Goal: Information Seeking & Learning: Learn about a topic

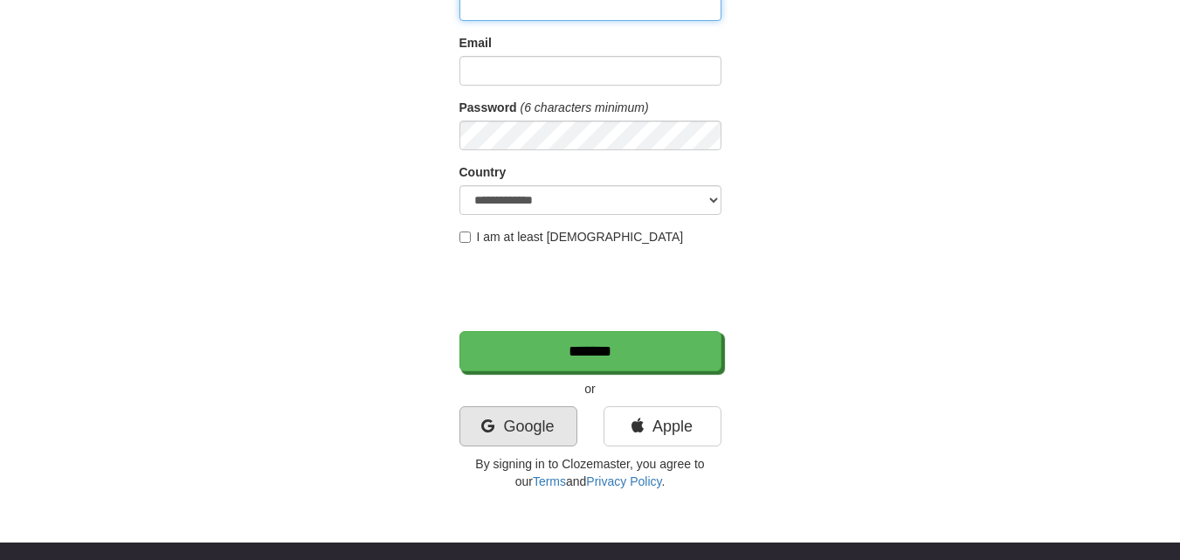
scroll to position [175, 0]
click at [497, 428] on link "Google" at bounding box center [518, 426] width 118 height 40
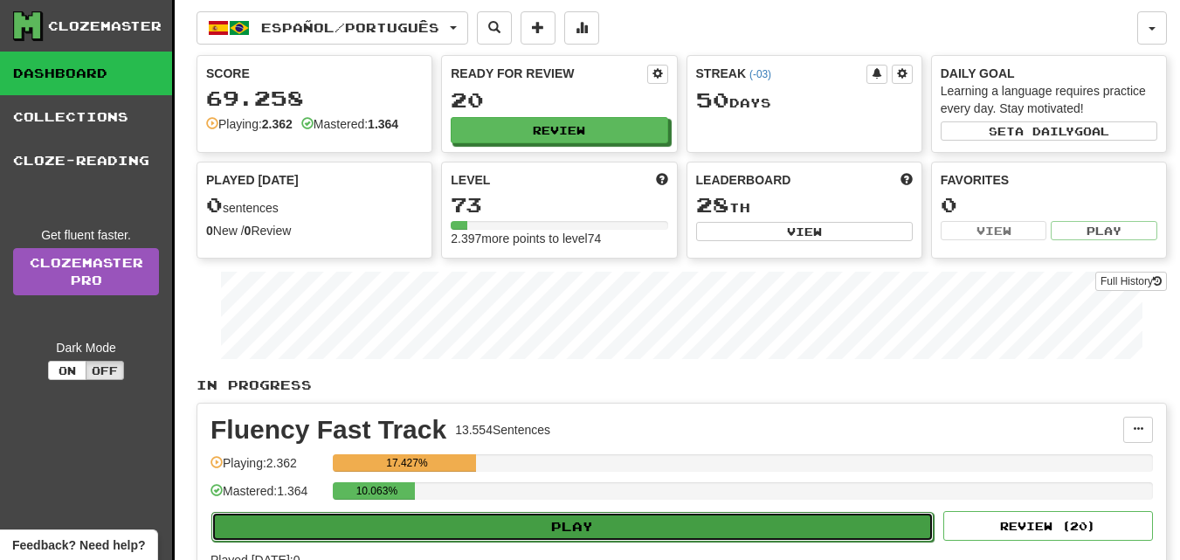
click at [554, 525] on button "Play" at bounding box center [572, 527] width 722 height 30
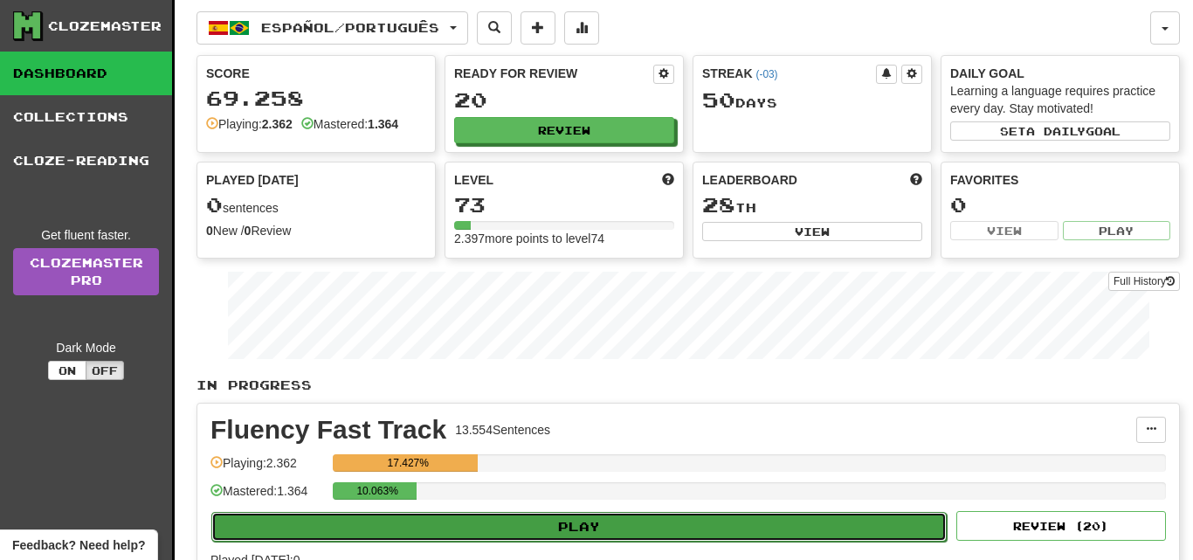
select select "**"
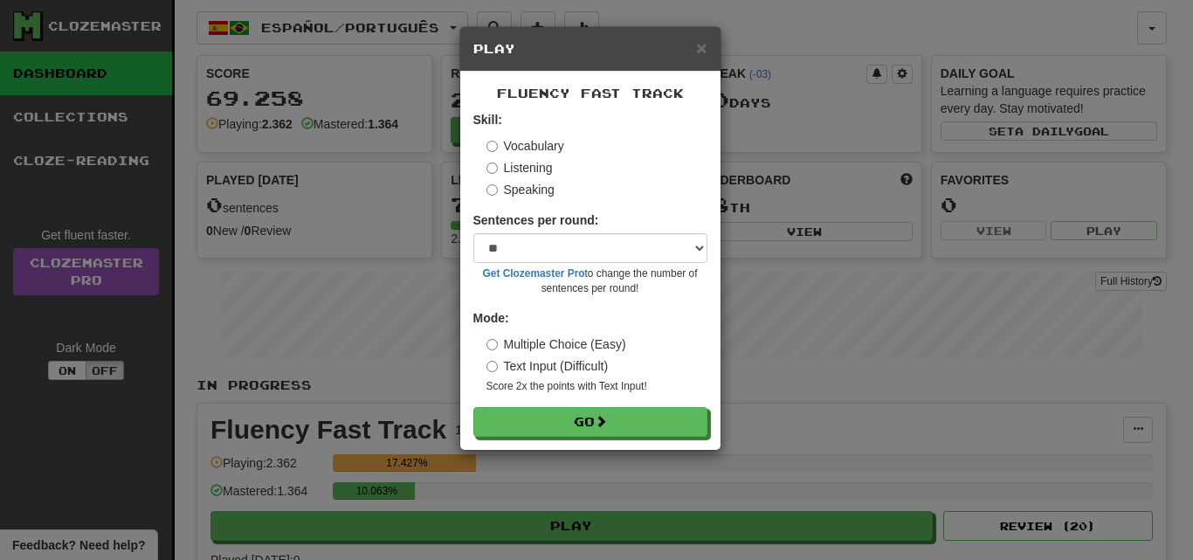
click at [533, 406] on form "Skill: Vocabulary Listening Speaking Sentences per round: * ** ** ** ** ** *** …" at bounding box center [590, 274] width 234 height 326
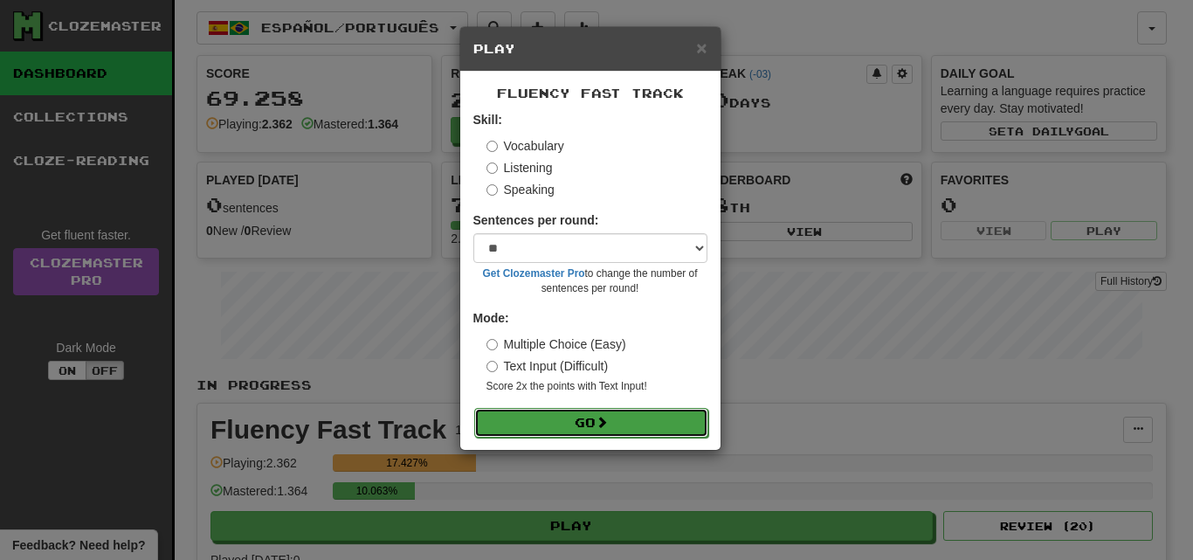
click at [533, 414] on button "Go" at bounding box center [591, 423] width 234 height 30
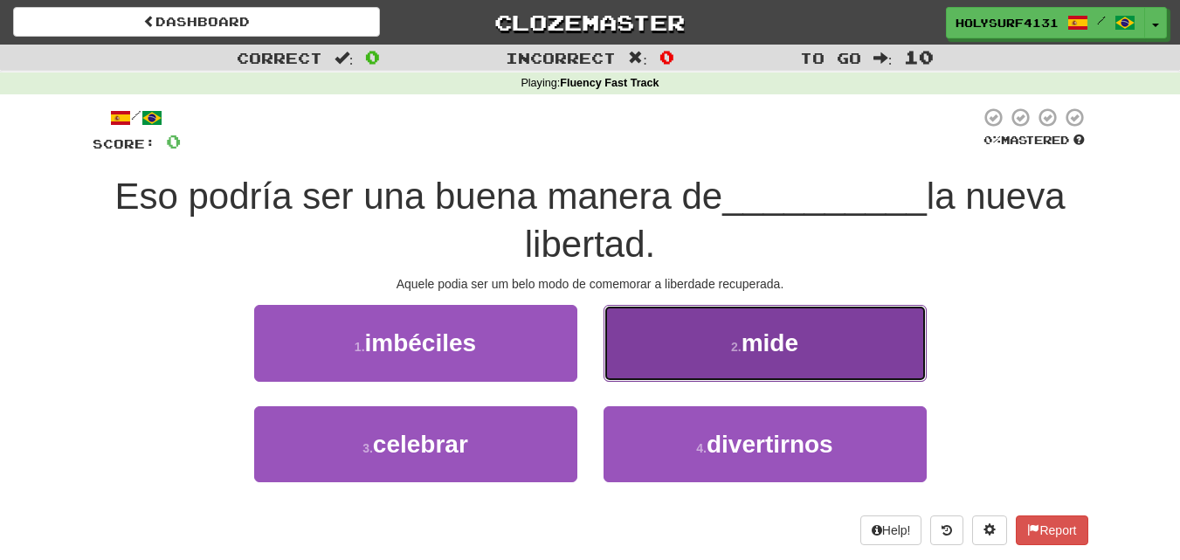
click at [648, 365] on button "2 . mide" at bounding box center [765, 343] width 323 height 76
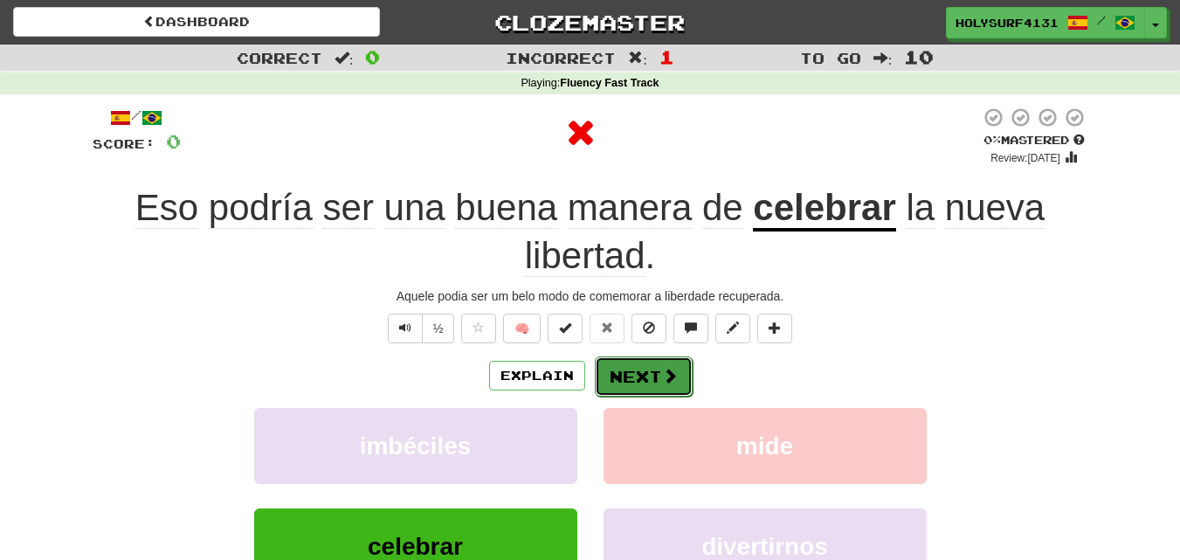
click at [652, 369] on button "Next" at bounding box center [644, 376] width 98 height 40
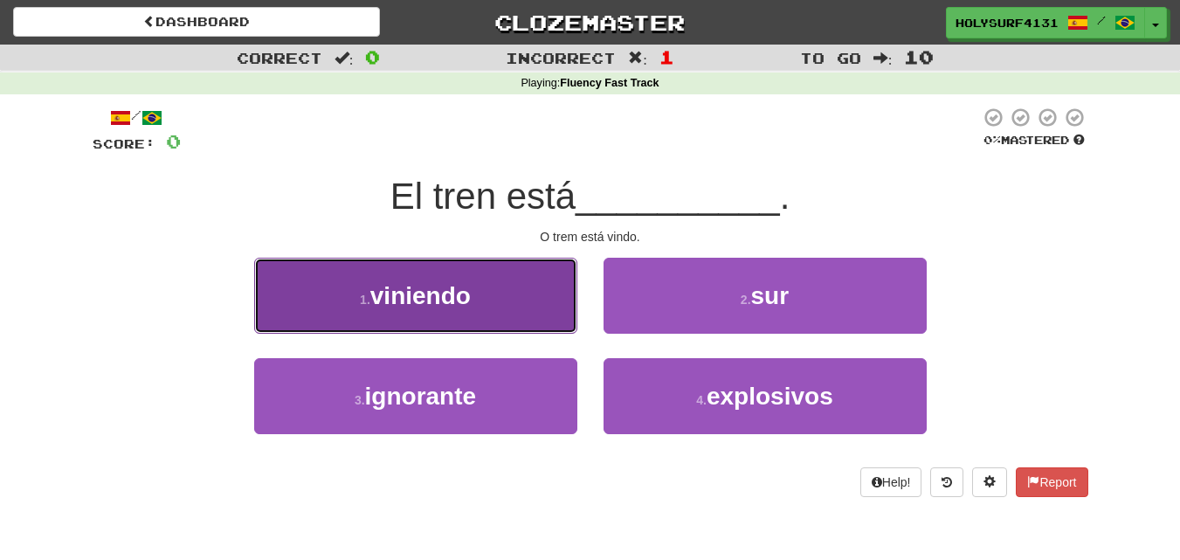
click at [471, 309] on span "viniendo" at bounding box center [420, 295] width 100 height 27
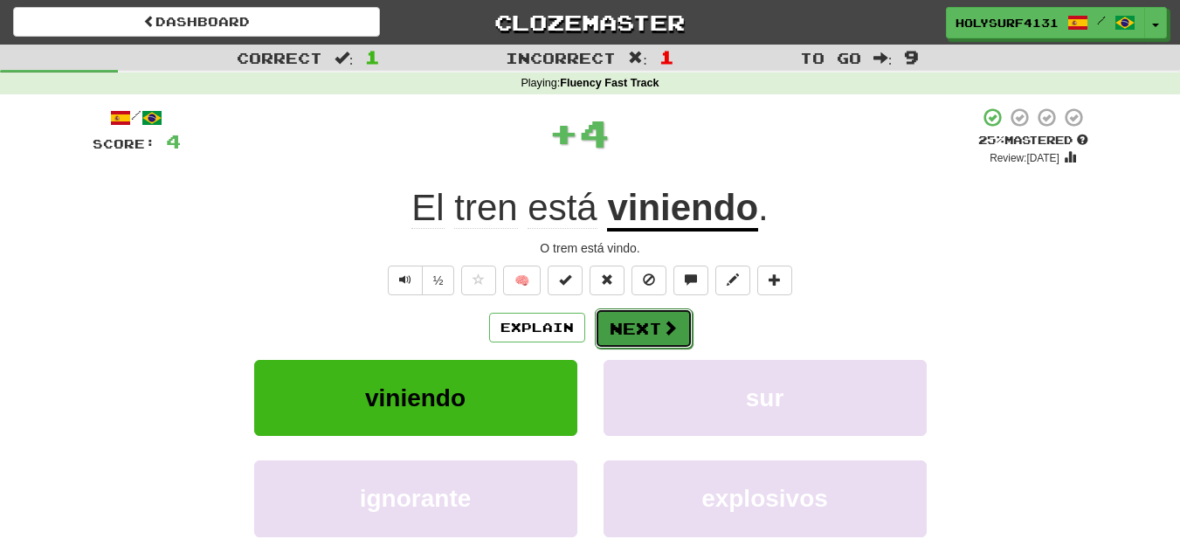
click at [636, 331] on button "Next" at bounding box center [644, 328] width 98 height 40
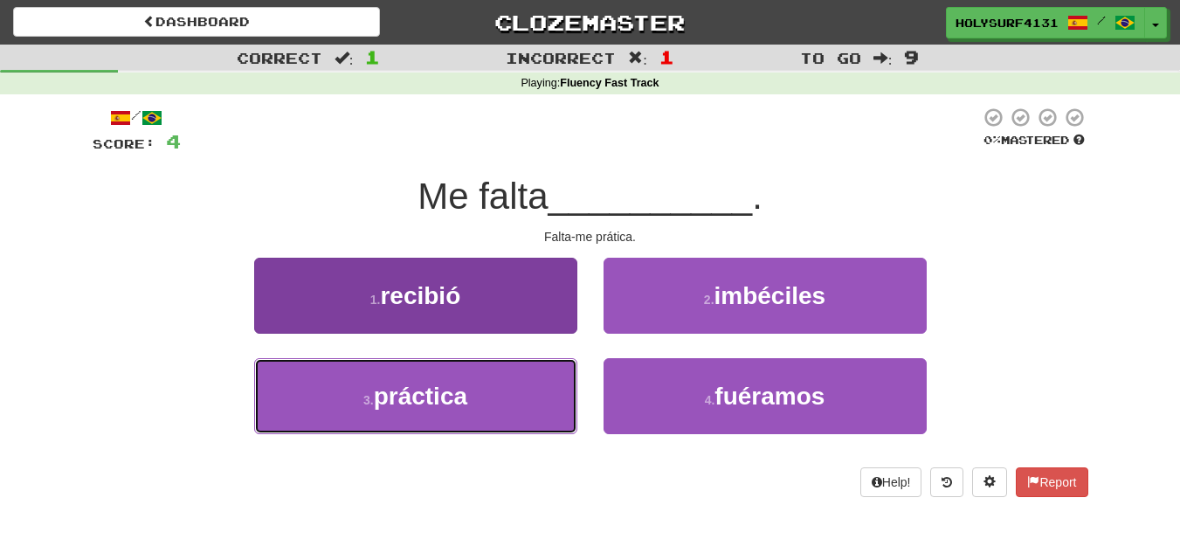
drag, startPoint x: 492, startPoint y: 386, endPoint x: 507, endPoint y: 385, distance: 14.9
click at [492, 387] on button "3 . práctica" at bounding box center [415, 396] width 323 height 76
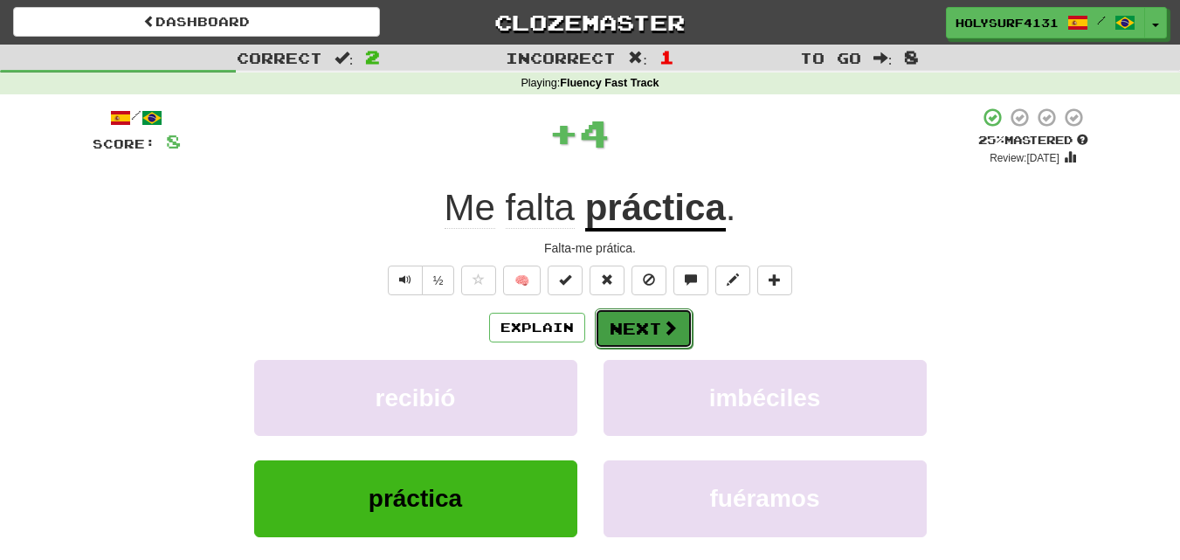
click at [663, 322] on span at bounding box center [670, 328] width 16 height 16
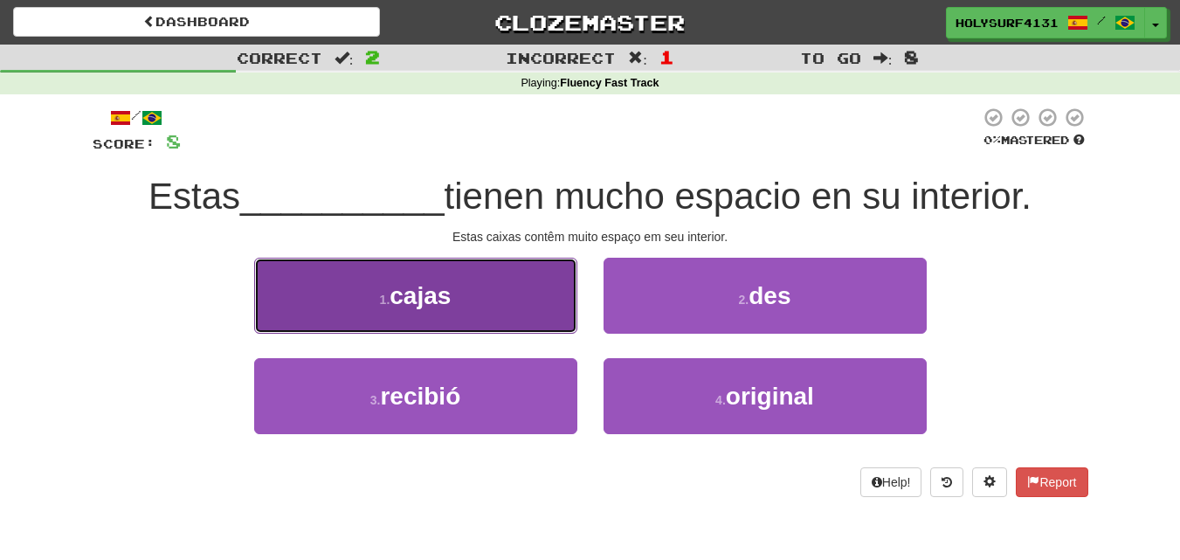
click at [539, 316] on button "1 . cajas" at bounding box center [415, 296] width 323 height 76
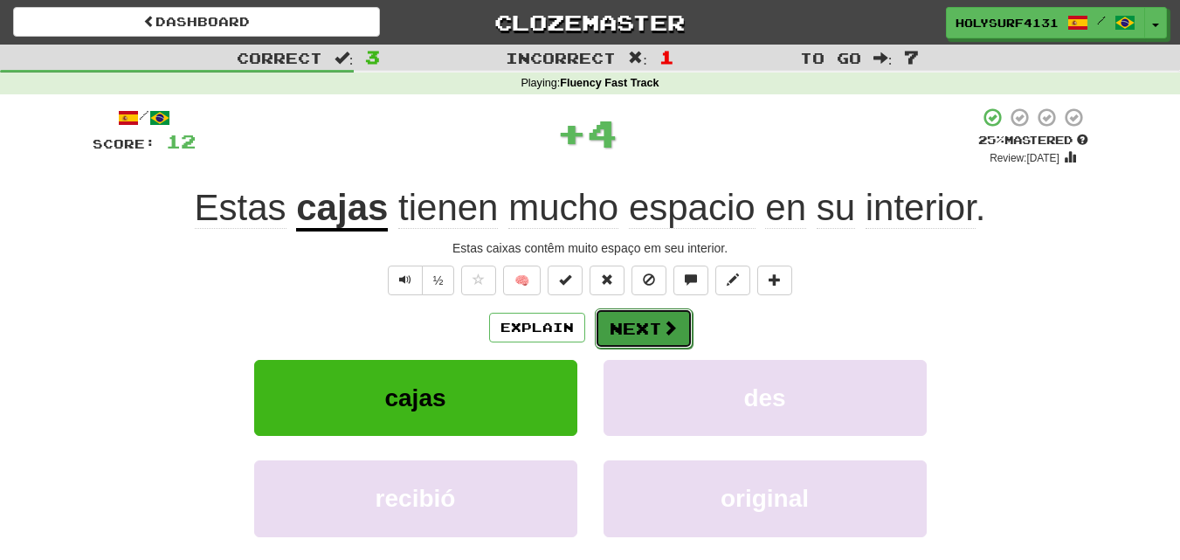
click at [652, 322] on button "Next" at bounding box center [644, 328] width 98 height 40
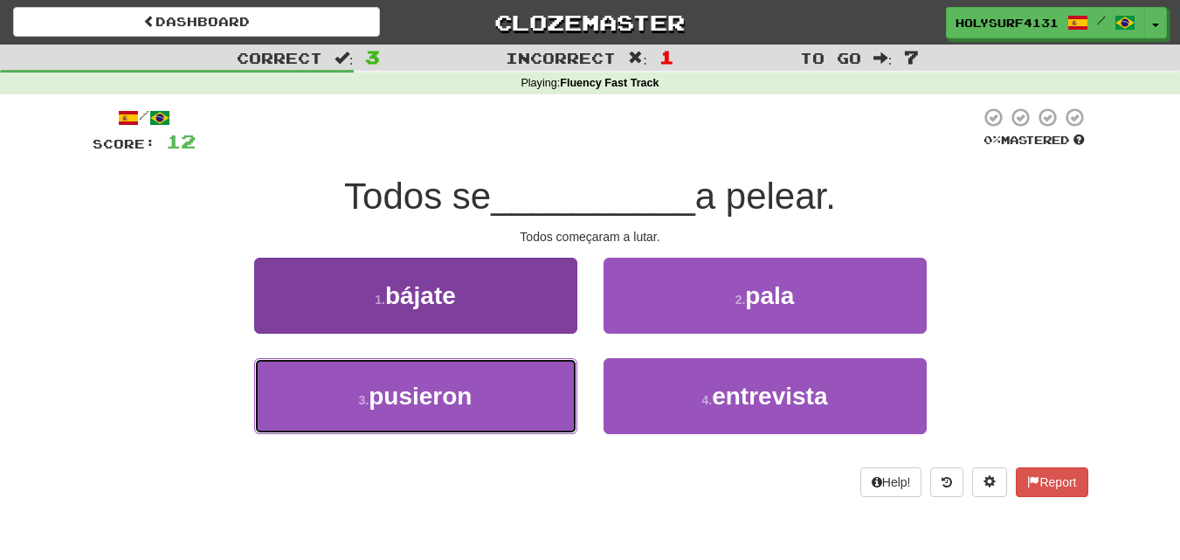
click at [521, 388] on button "3 . pusieron" at bounding box center [415, 396] width 323 height 76
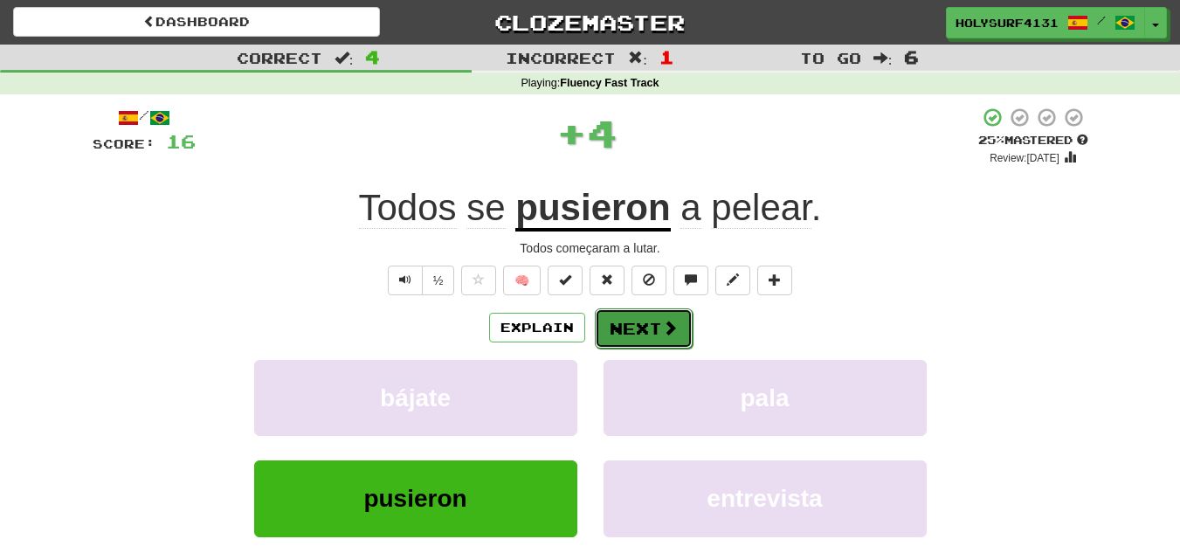
click at [628, 328] on button "Next" at bounding box center [644, 328] width 98 height 40
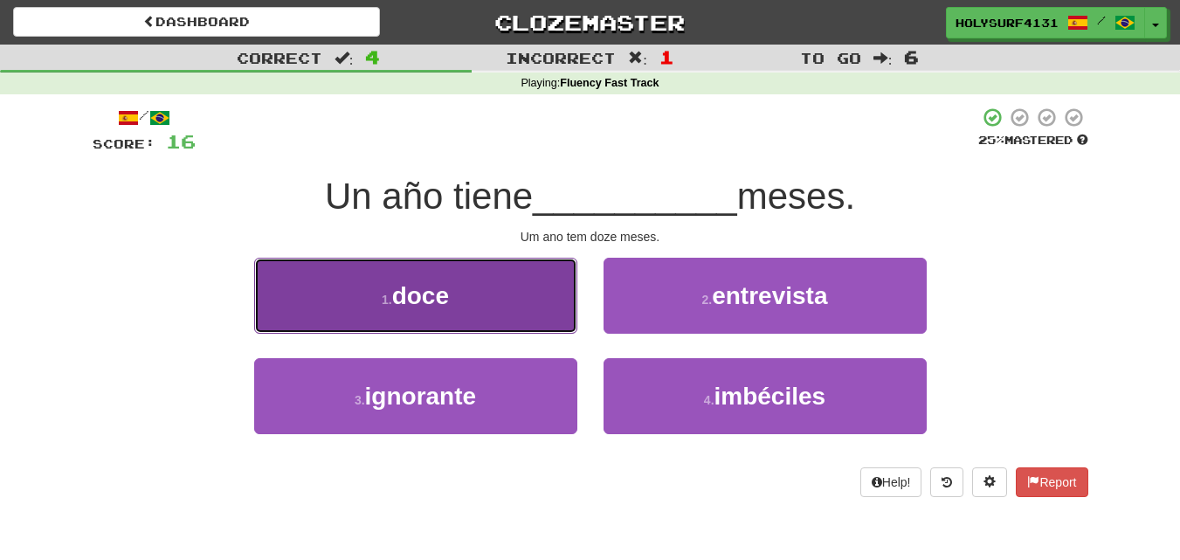
click at [495, 306] on button "1 . doce" at bounding box center [415, 296] width 323 height 76
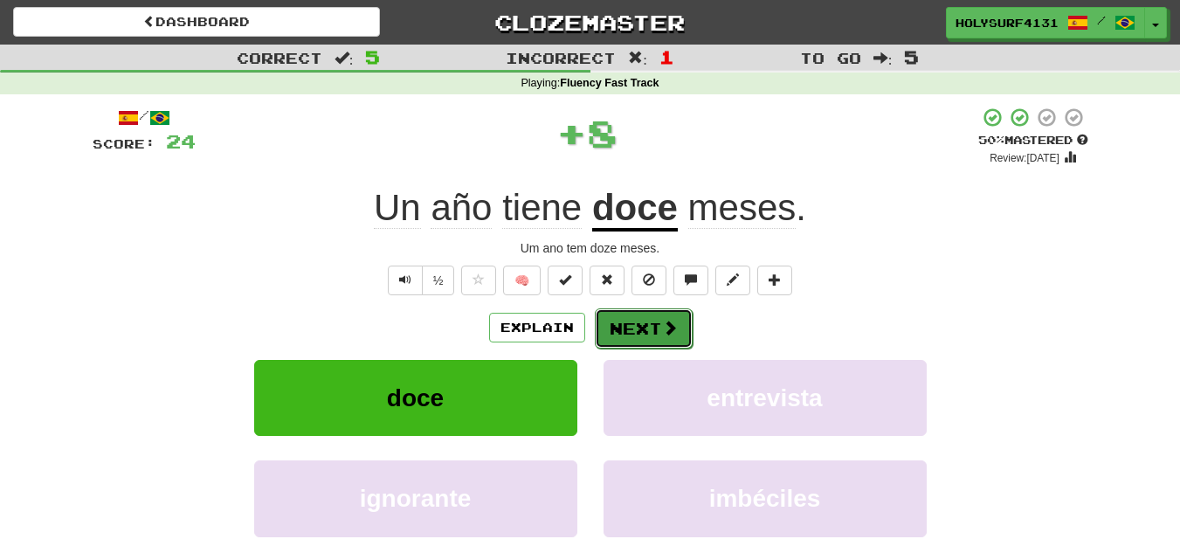
click at [629, 322] on button "Next" at bounding box center [644, 328] width 98 height 40
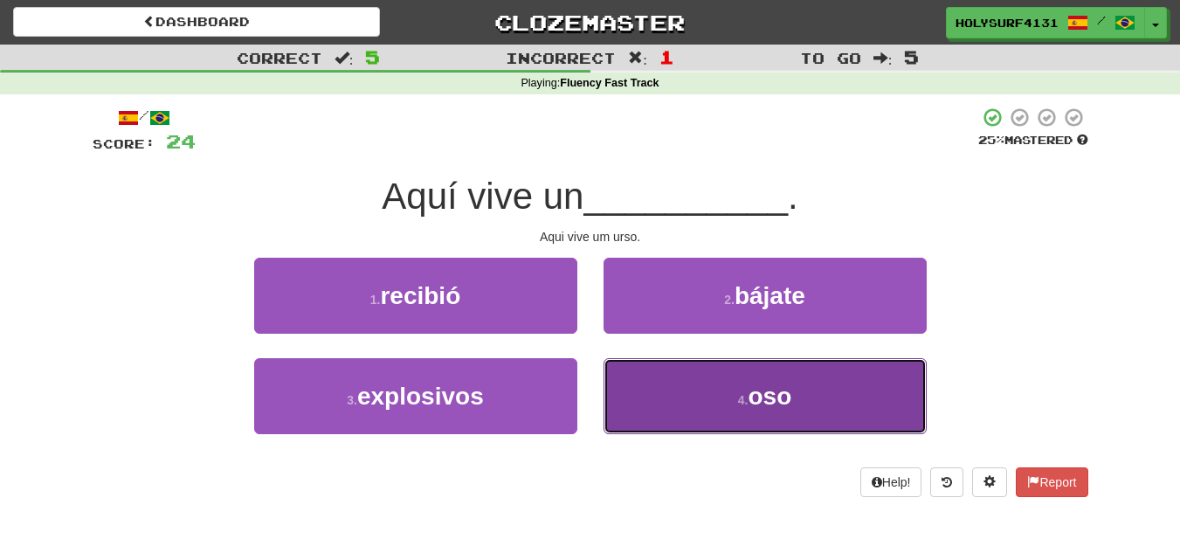
click at [663, 400] on button "4 . oso" at bounding box center [765, 396] width 323 height 76
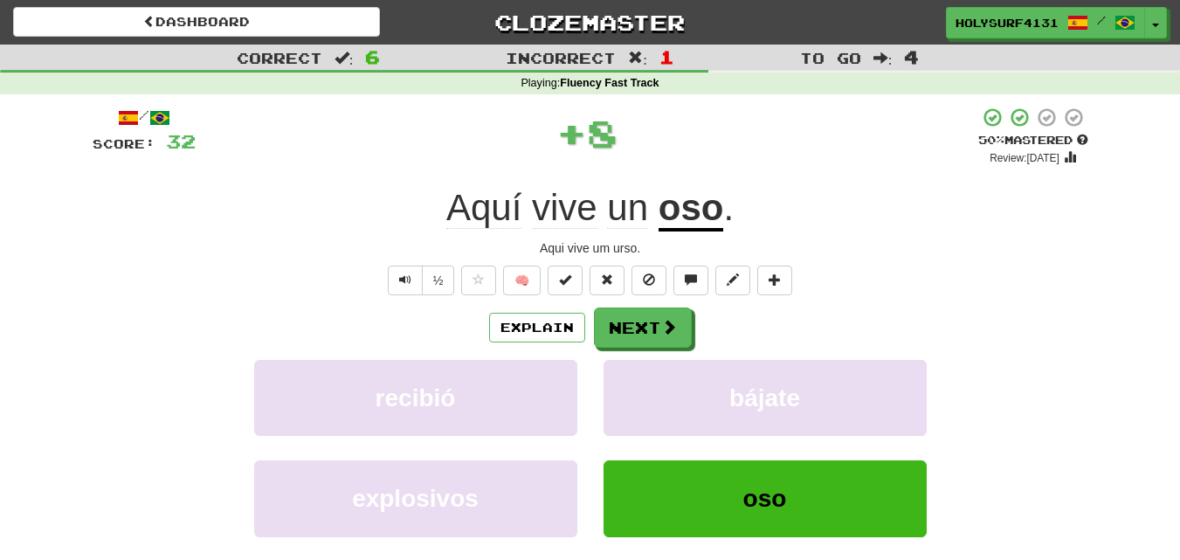
click at [626, 304] on div "/ Score: 32 + 8 50 % Mastered Review: 2025-08-30 Aquí vive un oso . Aqui vive u…" at bounding box center [591, 381] width 996 height 548
click at [625, 322] on button "Next" at bounding box center [644, 328] width 98 height 40
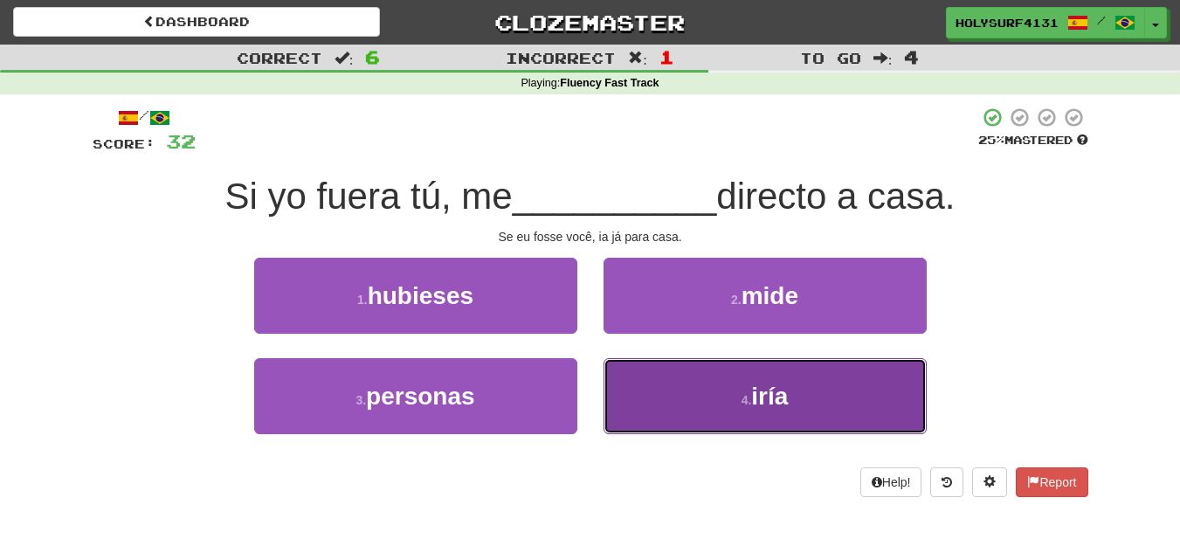
click at [644, 397] on button "4 . iría" at bounding box center [765, 396] width 323 height 76
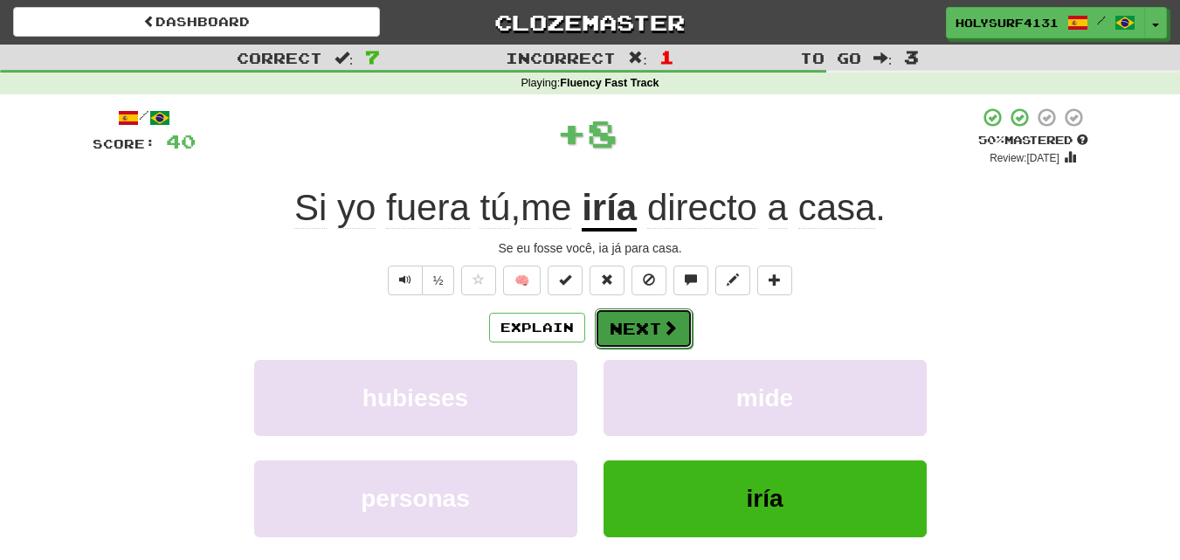
click at [645, 331] on button "Next" at bounding box center [644, 328] width 98 height 40
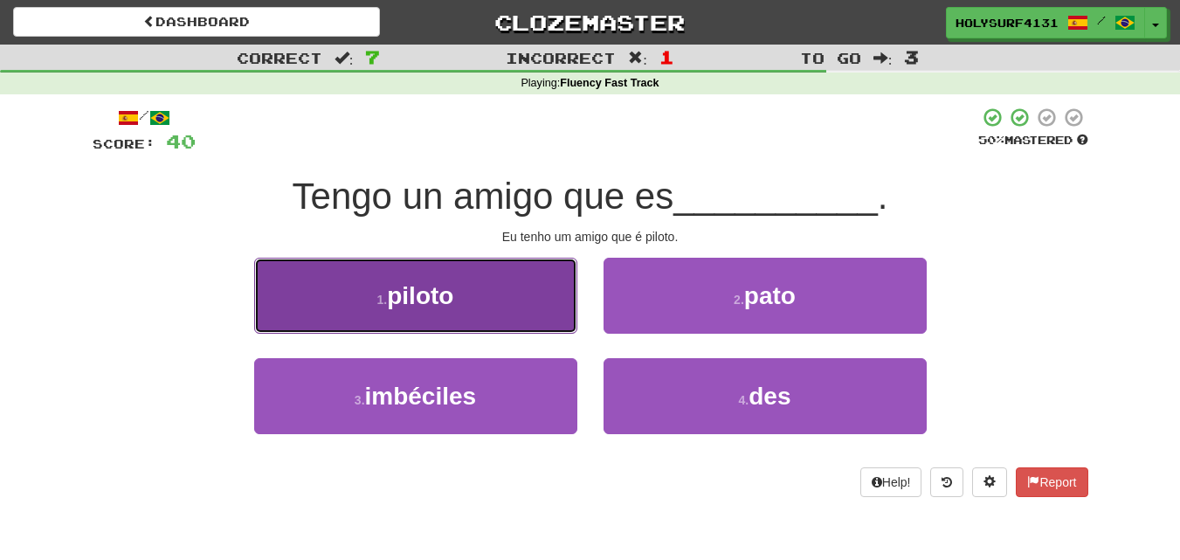
click at [501, 304] on button "1 . piloto" at bounding box center [415, 296] width 323 height 76
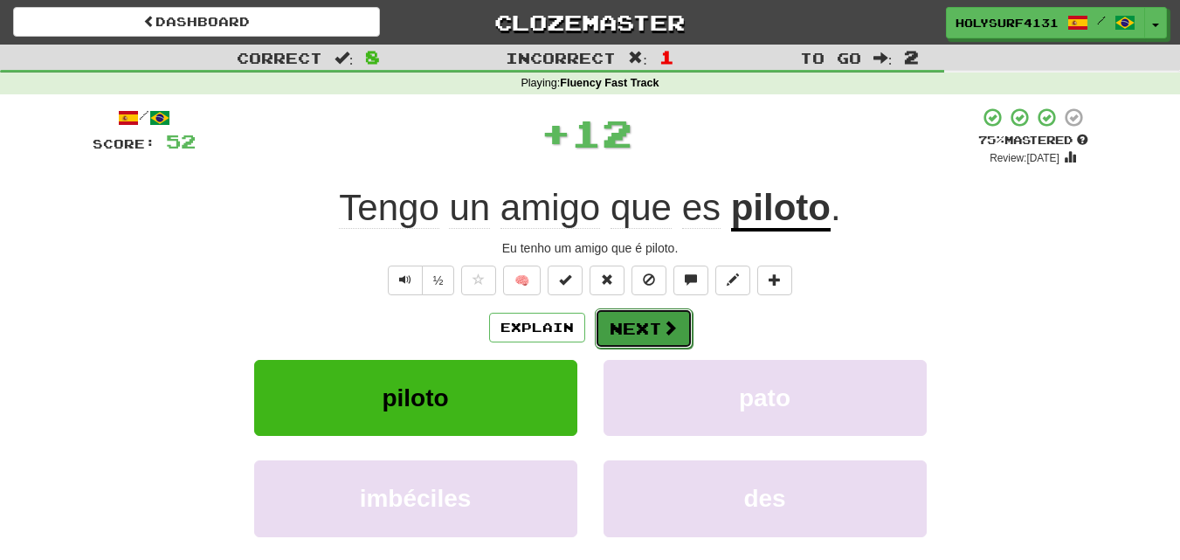
click at [658, 333] on button "Next" at bounding box center [644, 328] width 98 height 40
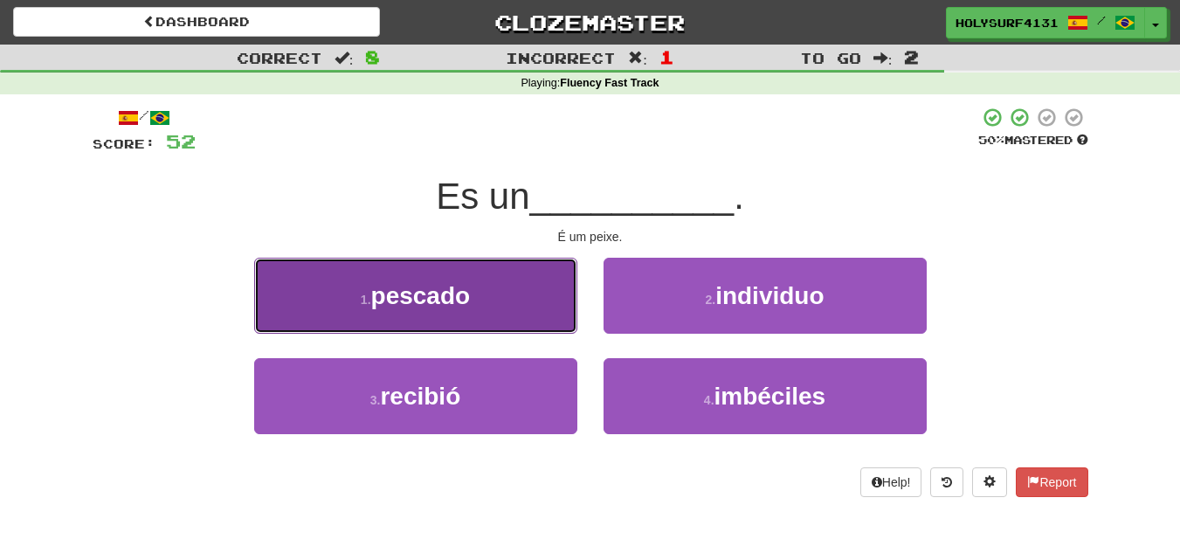
click at [524, 294] on button "1 . pescado" at bounding box center [415, 296] width 323 height 76
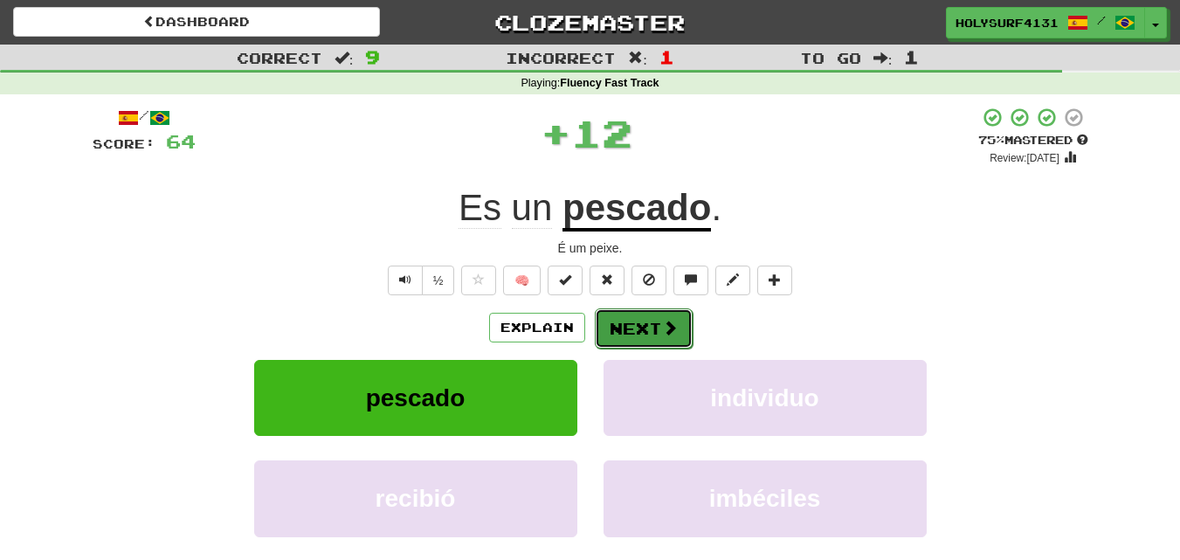
click at [652, 320] on button "Next" at bounding box center [644, 328] width 98 height 40
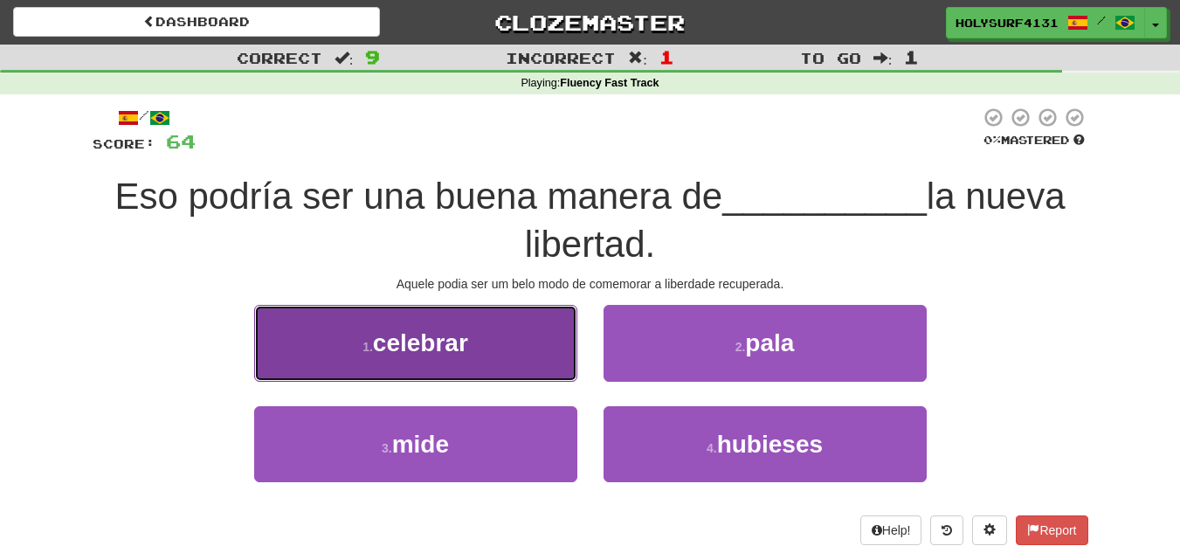
click at [510, 353] on button "1 . celebrar" at bounding box center [415, 343] width 323 height 76
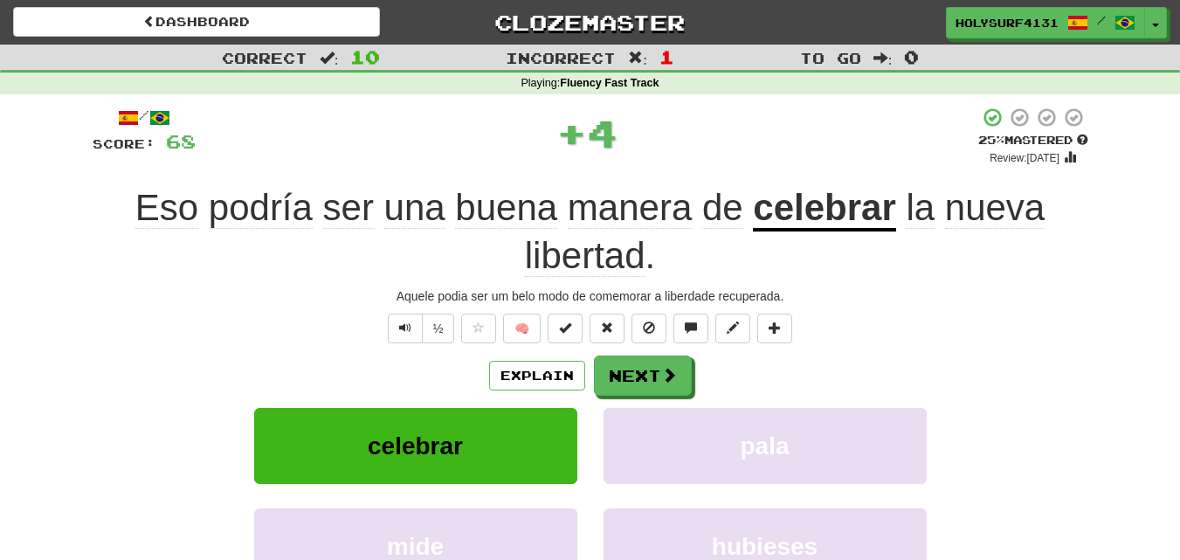
click at [639, 353] on div "/ Score: 68 + 4 25 % Mastered Review: 2025-08-21 Eso podría ser una buena maner…" at bounding box center [591, 404] width 996 height 595
click at [639, 376] on button "Next" at bounding box center [644, 376] width 98 height 40
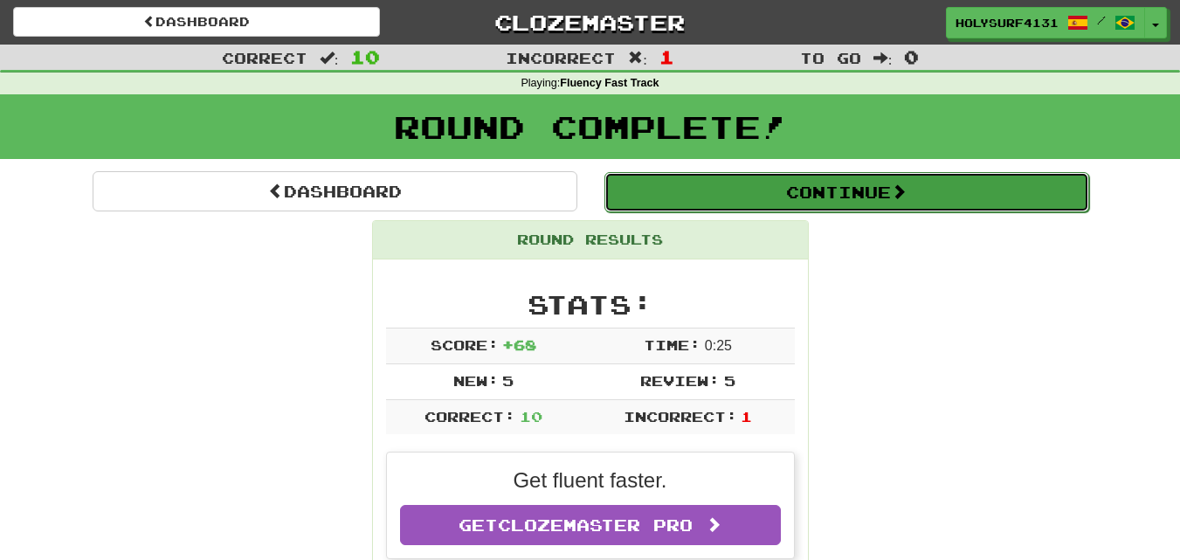
click at [700, 196] on button "Continue" at bounding box center [846, 192] width 485 height 40
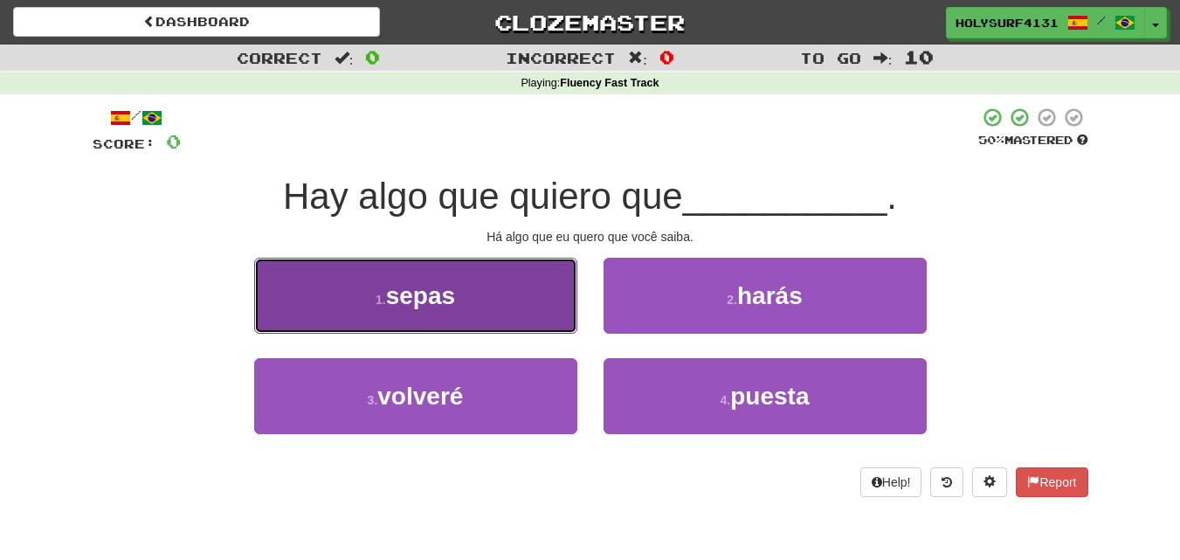
click at [496, 315] on button "1 . sepas" at bounding box center [415, 296] width 323 height 76
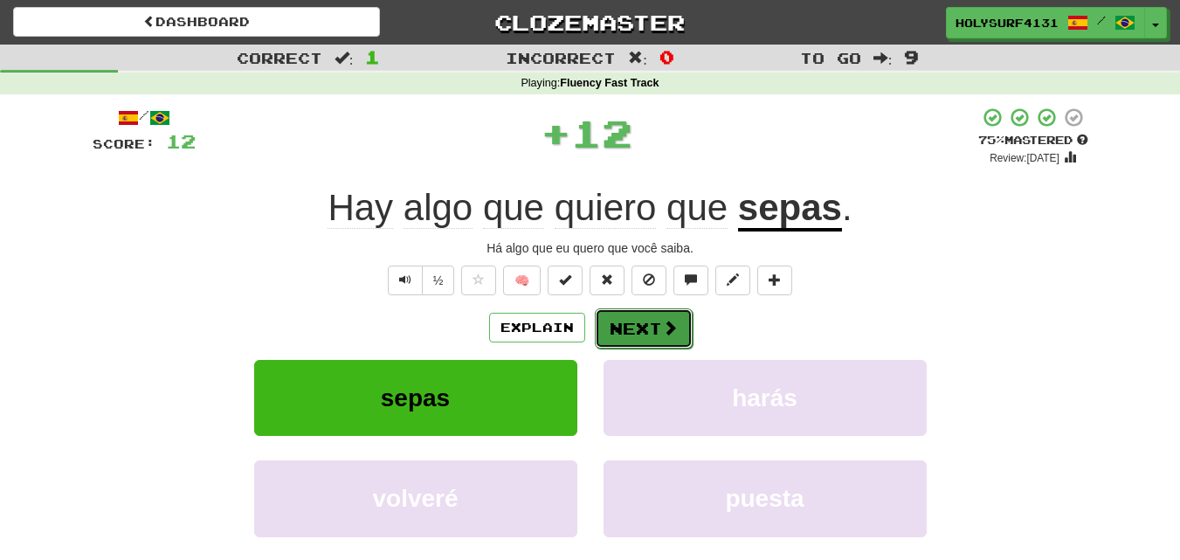
click at [667, 321] on span at bounding box center [670, 328] width 16 height 16
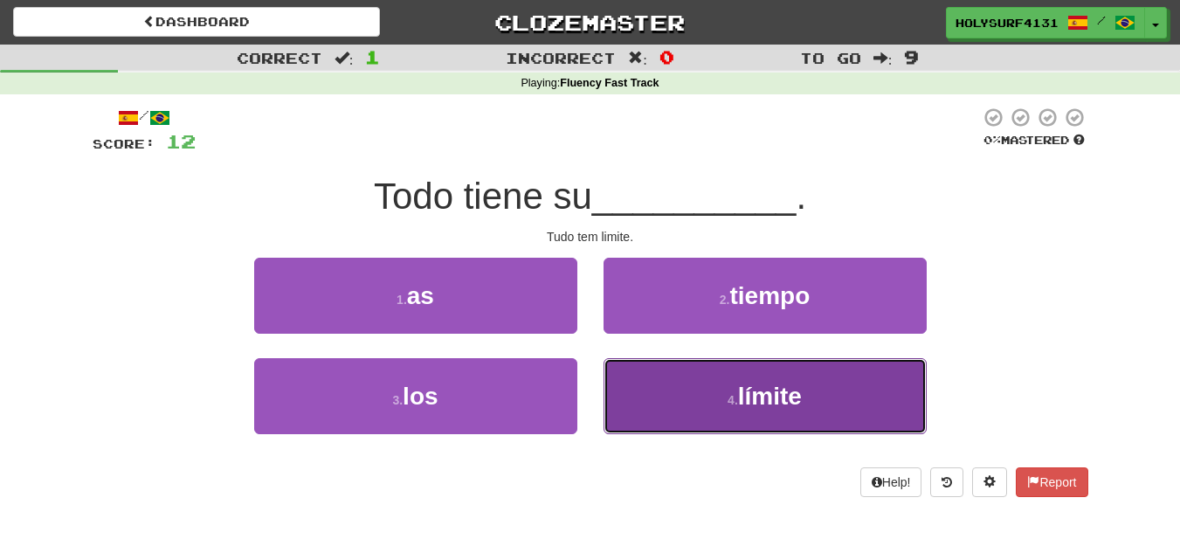
click at [655, 396] on button "4 . límite" at bounding box center [765, 396] width 323 height 76
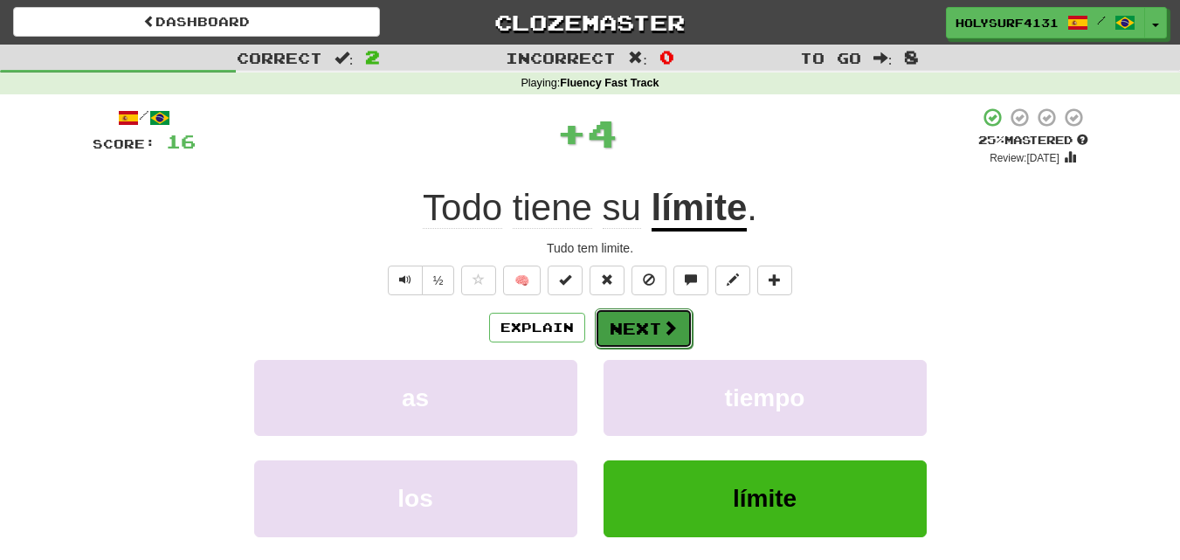
click at [631, 327] on button "Next" at bounding box center [644, 328] width 98 height 40
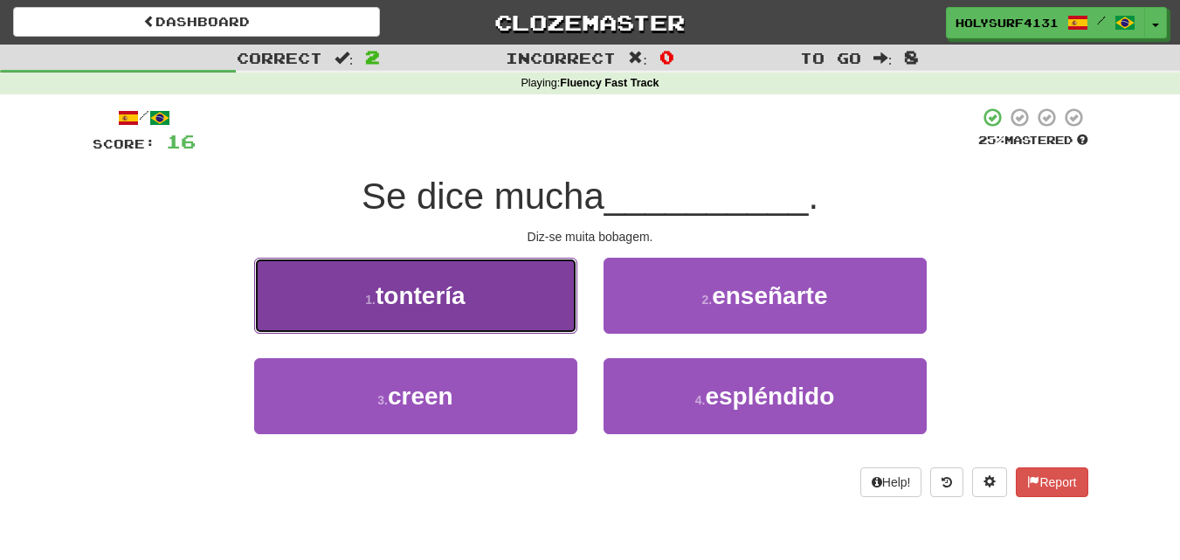
click at [498, 321] on button "1 . tontería" at bounding box center [415, 296] width 323 height 76
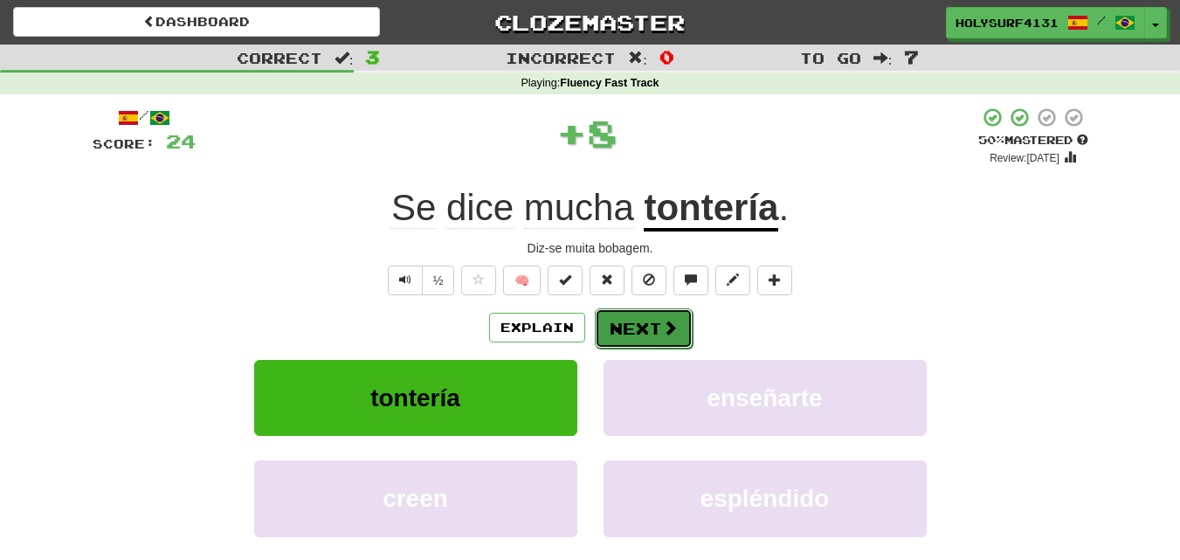
click at [643, 318] on button "Next" at bounding box center [644, 328] width 98 height 40
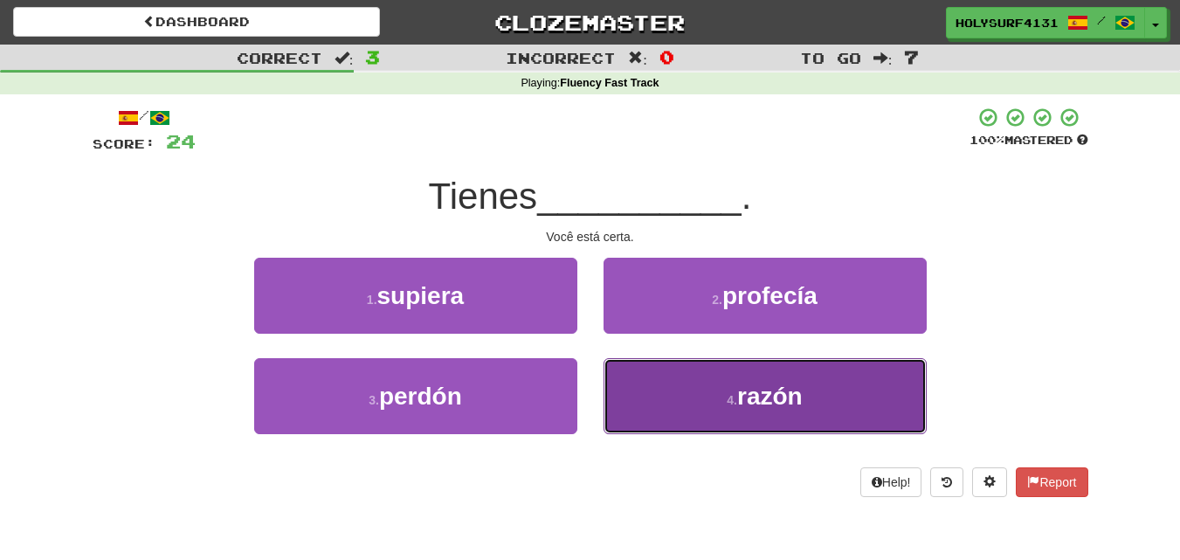
click at [645, 386] on button "4 . razón" at bounding box center [765, 396] width 323 height 76
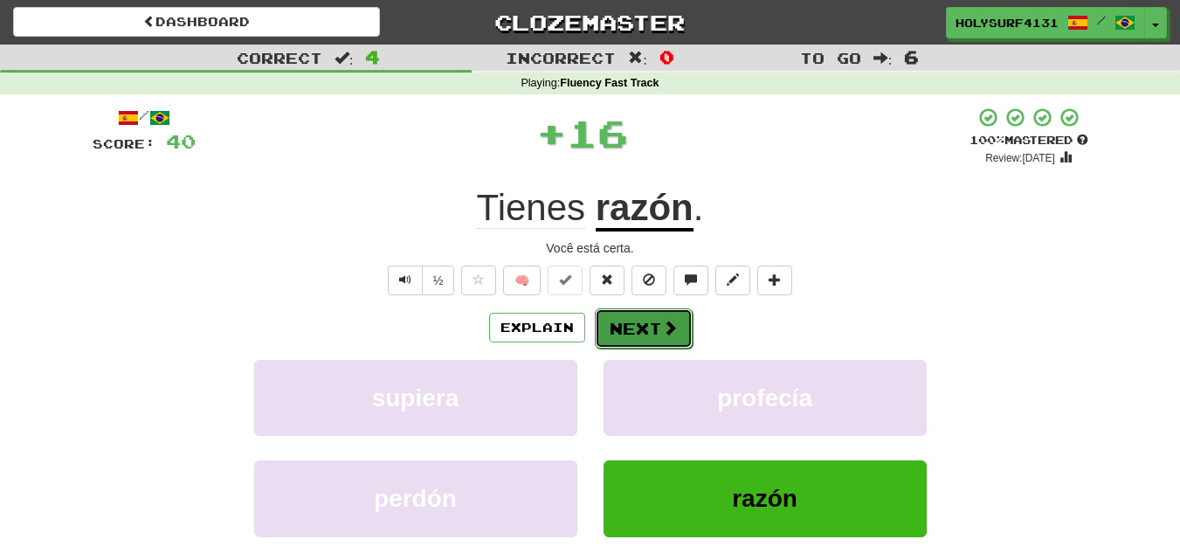
click at [620, 320] on button "Next" at bounding box center [644, 328] width 98 height 40
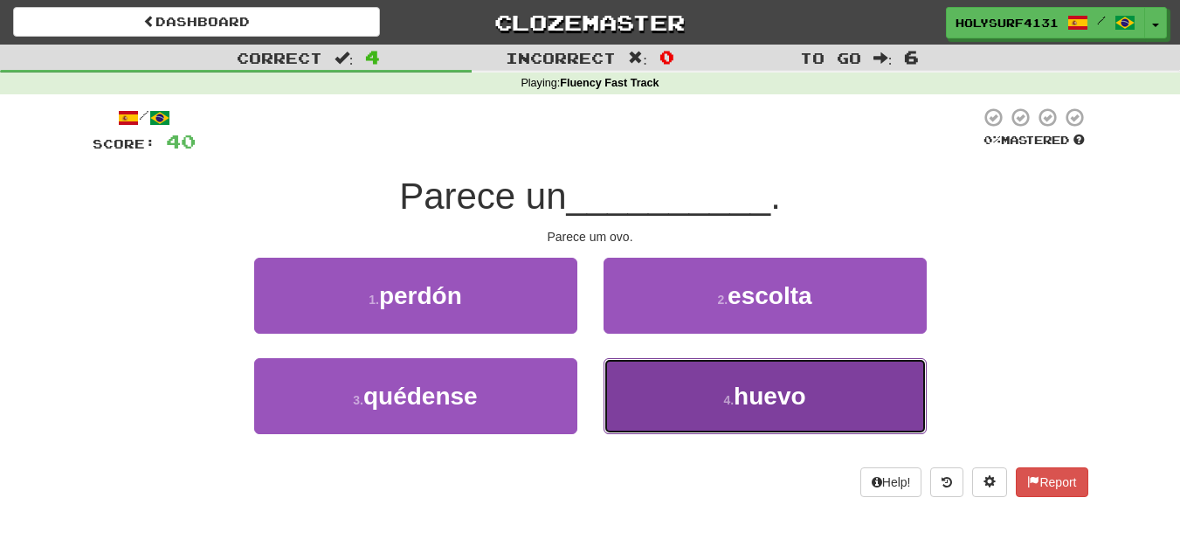
click at [654, 381] on button "4 . huevo" at bounding box center [765, 396] width 323 height 76
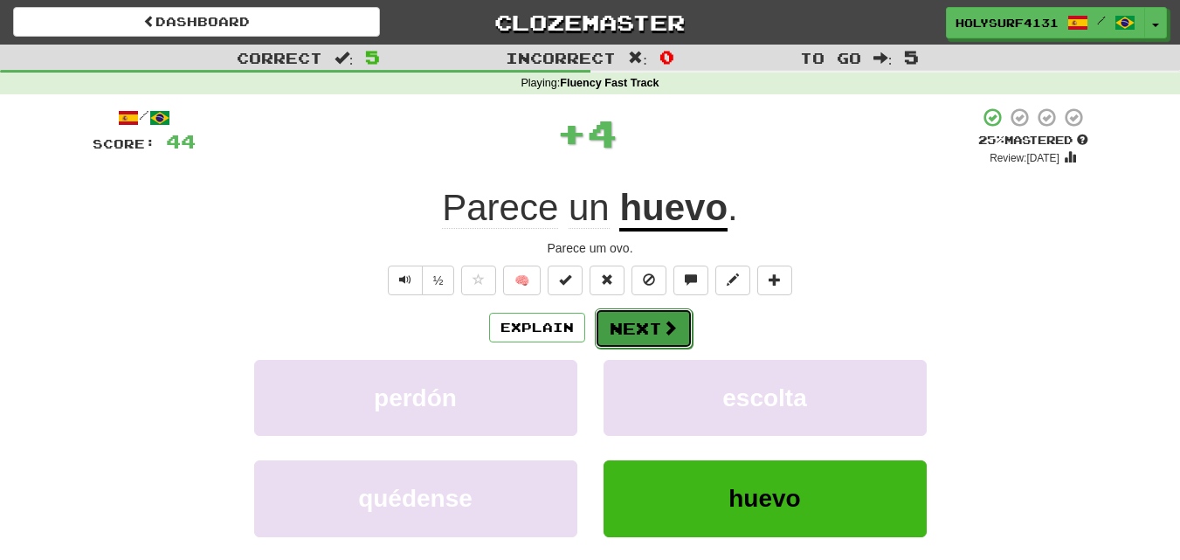
click at [627, 312] on button "Next" at bounding box center [644, 328] width 98 height 40
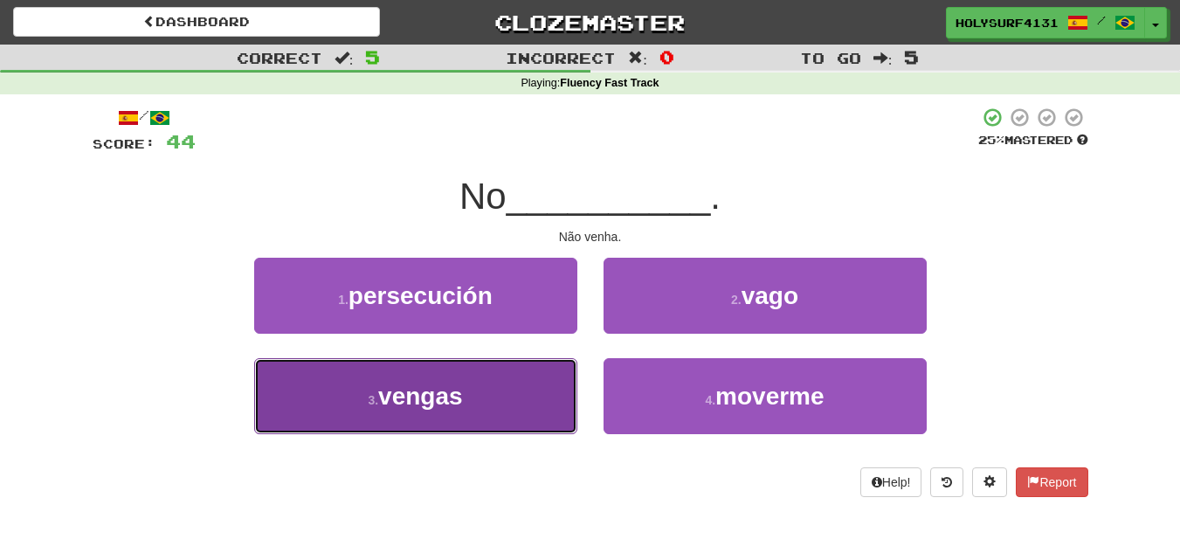
click at [503, 386] on button "3 . vengas" at bounding box center [415, 396] width 323 height 76
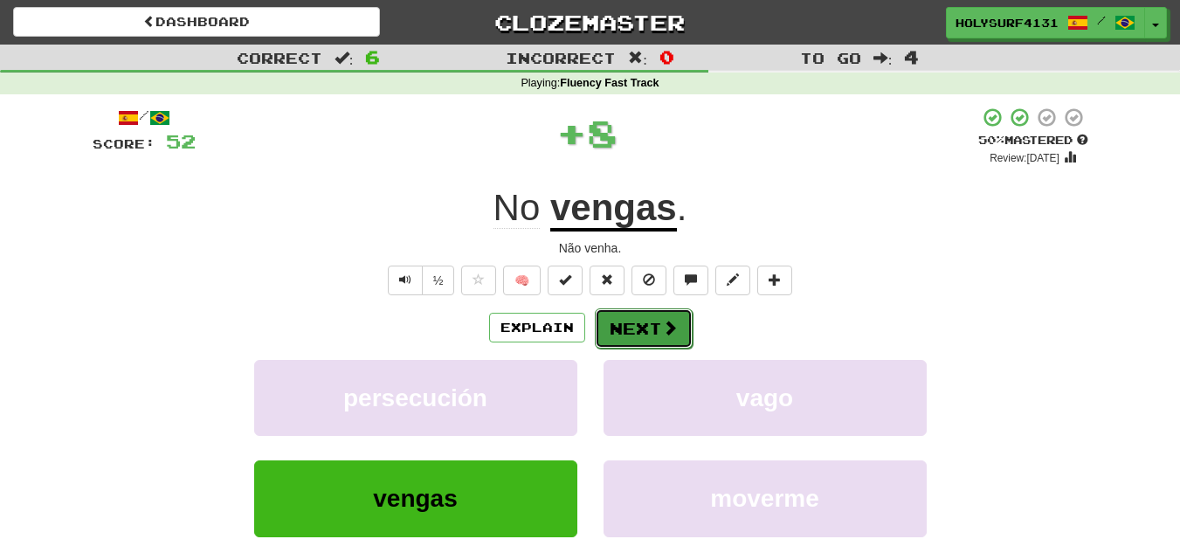
click at [623, 332] on button "Next" at bounding box center [644, 328] width 98 height 40
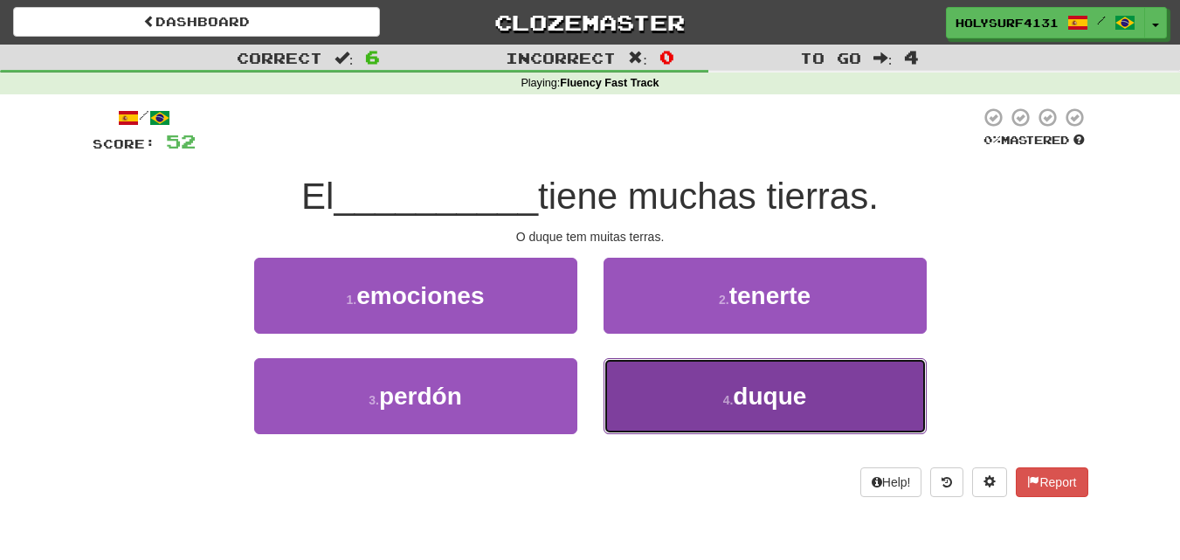
click at [643, 406] on button "4 . duque" at bounding box center [765, 396] width 323 height 76
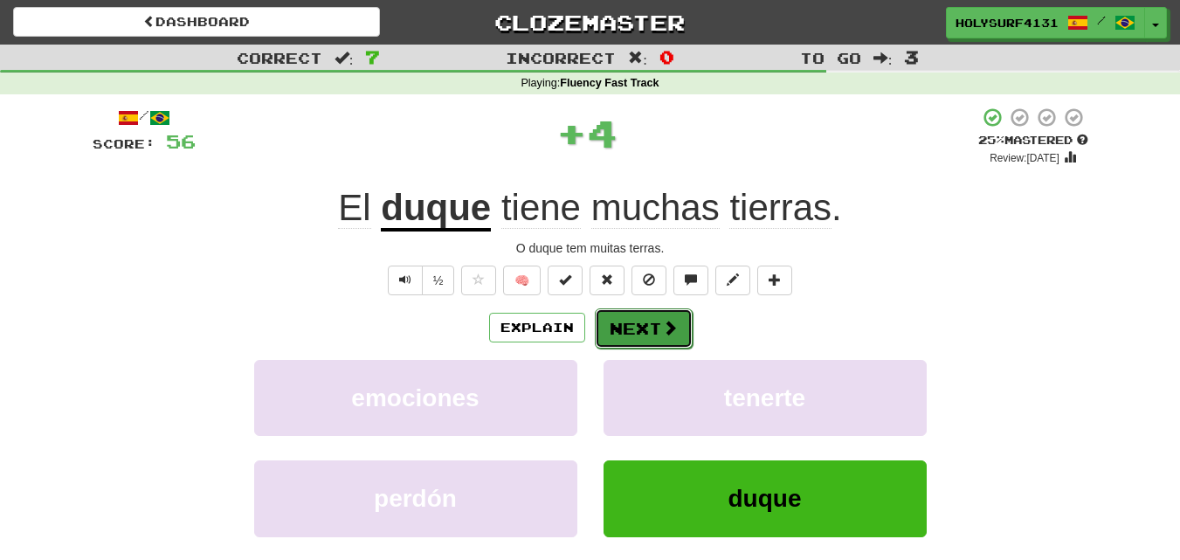
click at [604, 325] on button "Next" at bounding box center [644, 328] width 98 height 40
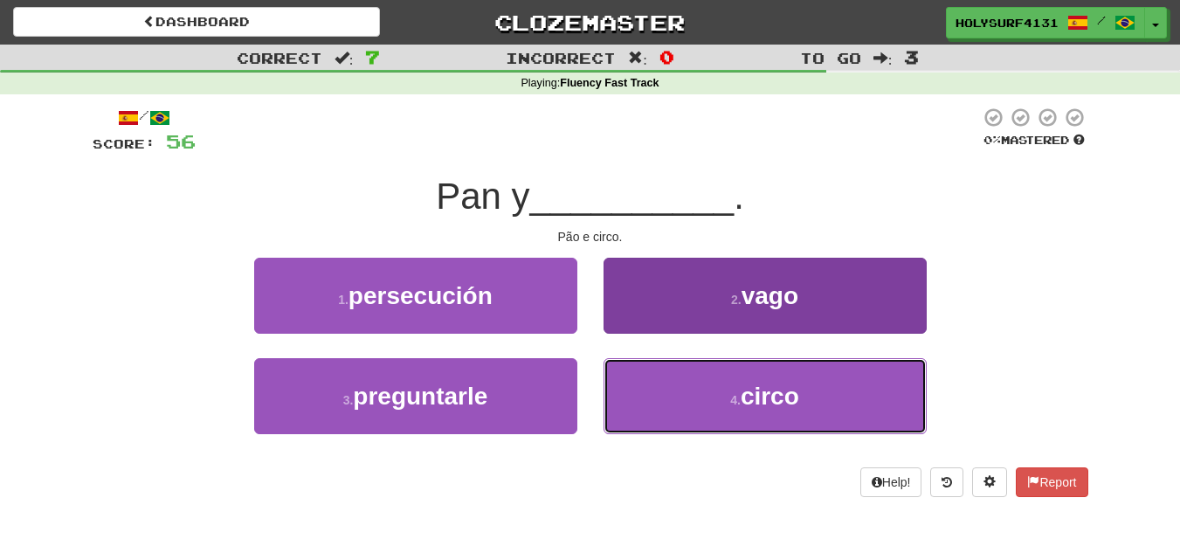
click at [645, 395] on button "4 . circo" at bounding box center [765, 396] width 323 height 76
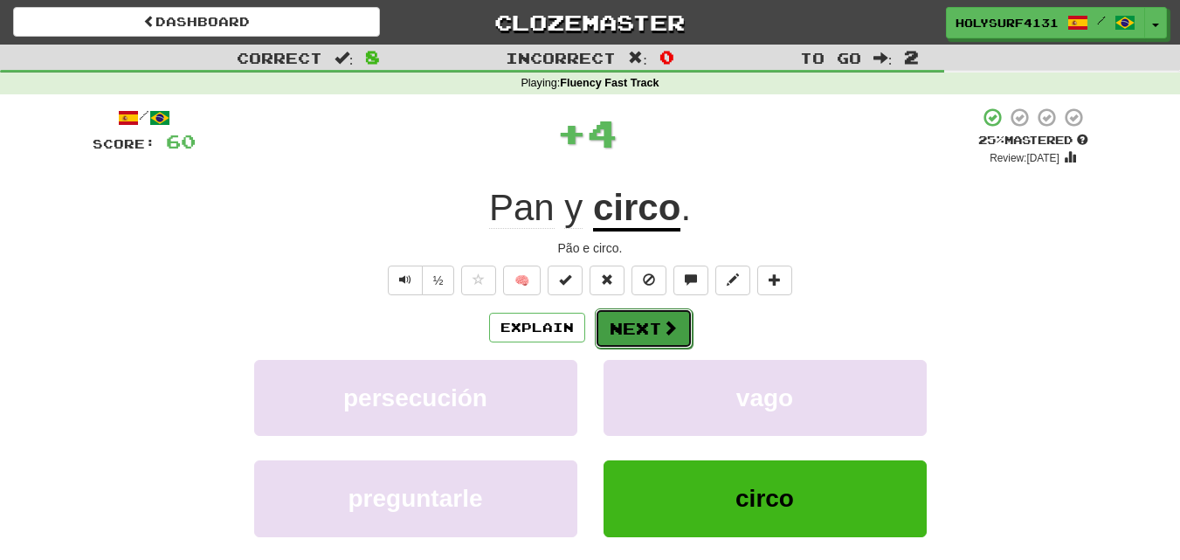
click at [660, 331] on button "Next" at bounding box center [644, 328] width 98 height 40
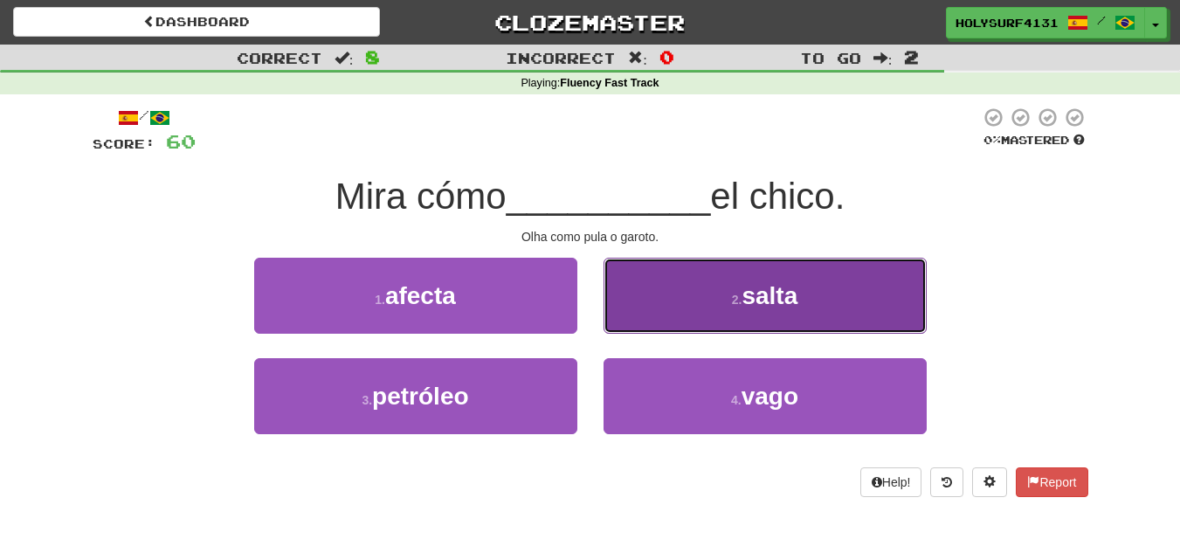
click at [674, 315] on button "2 . salta" at bounding box center [765, 296] width 323 height 76
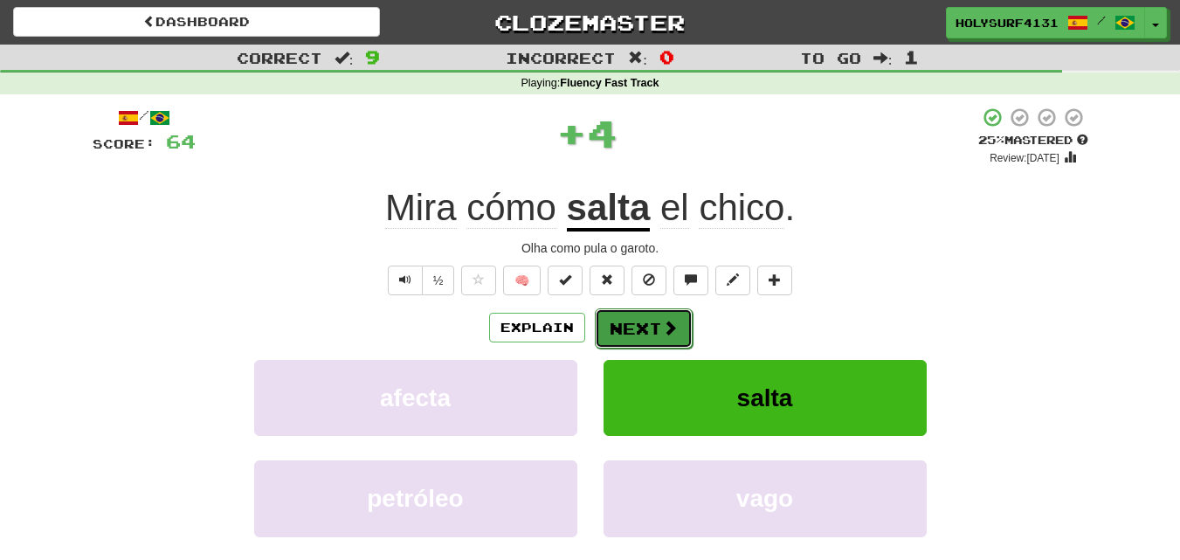
click at [668, 332] on span at bounding box center [670, 328] width 16 height 16
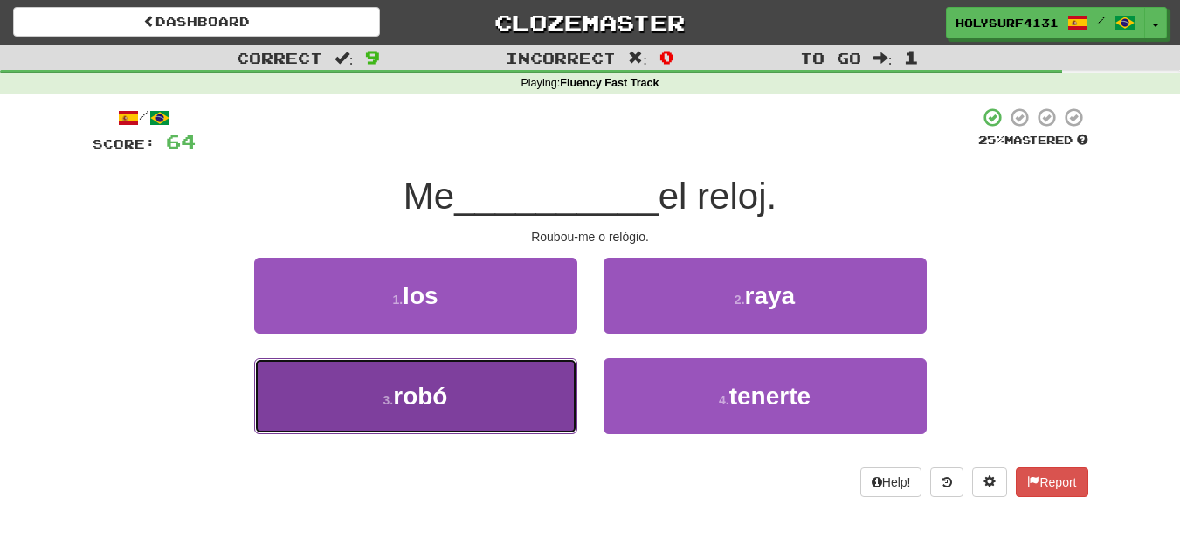
click at [528, 390] on button "3 . robó" at bounding box center [415, 396] width 323 height 76
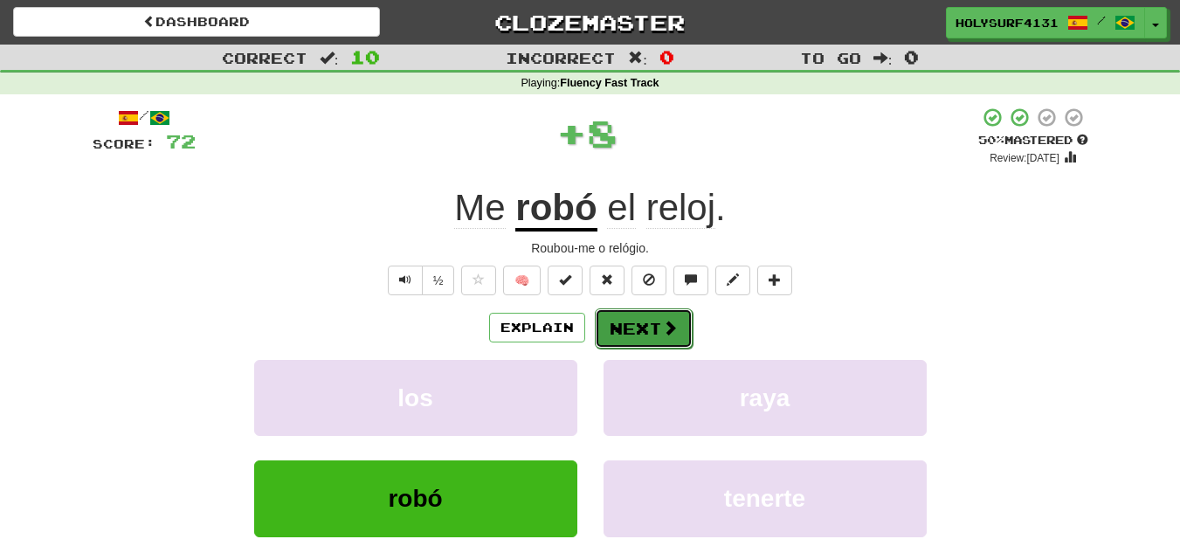
click at [633, 331] on button "Next" at bounding box center [644, 328] width 98 height 40
